Goal: Task Accomplishment & Management: Use online tool/utility

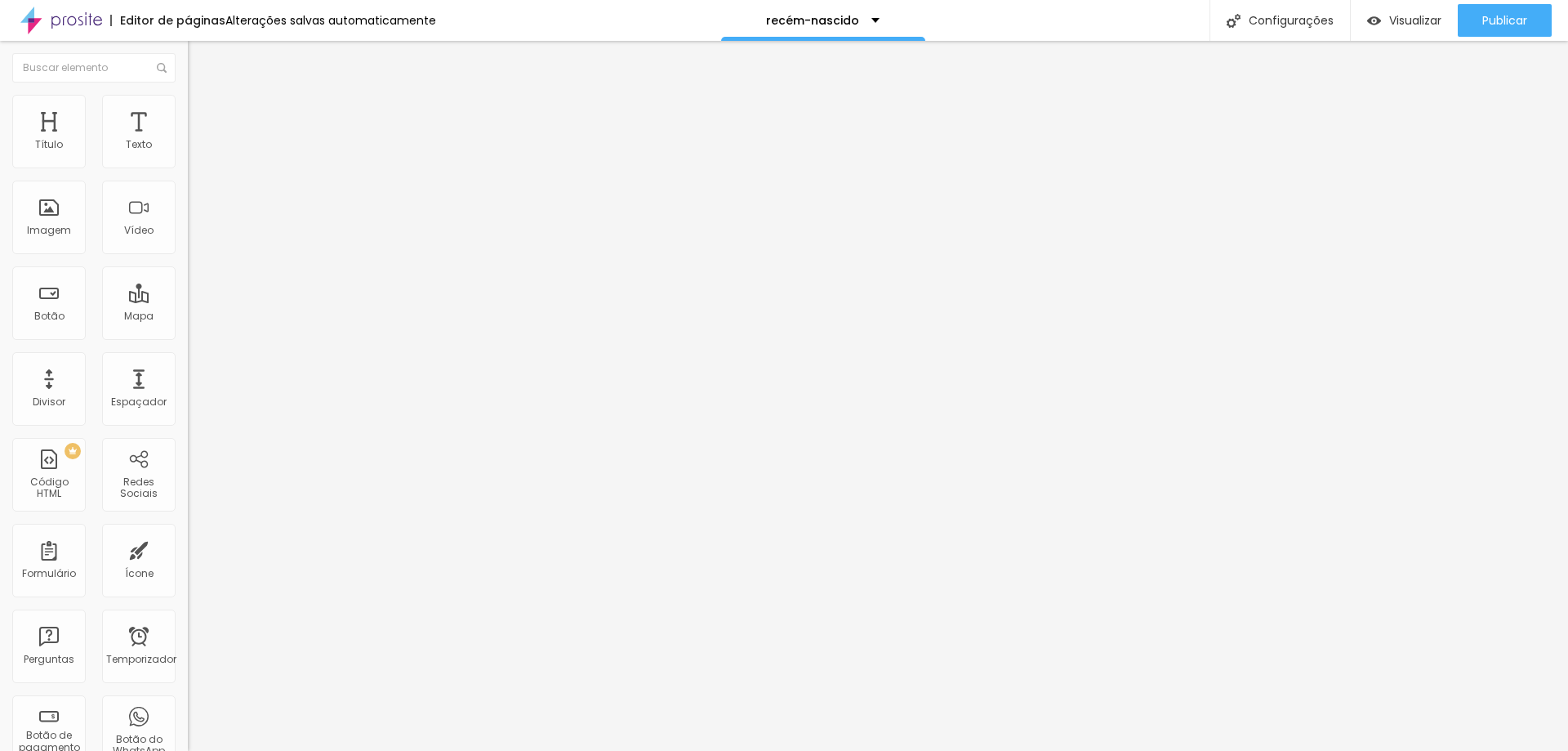
click at [188, 96] on li "Avançado" at bounding box center [282, 102] width 188 height 17
click at [200, 54] on div "Editar nulo" at bounding box center [242, 59] width 85 height 13
